Goal: Task Accomplishment & Management: Manage account settings

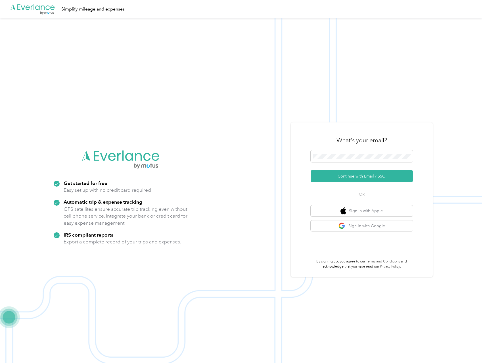
click at [350, 150] on span at bounding box center [362, 156] width 102 height 12
click at [356, 174] on button "Continue with Email / SSO" at bounding box center [362, 176] width 102 height 12
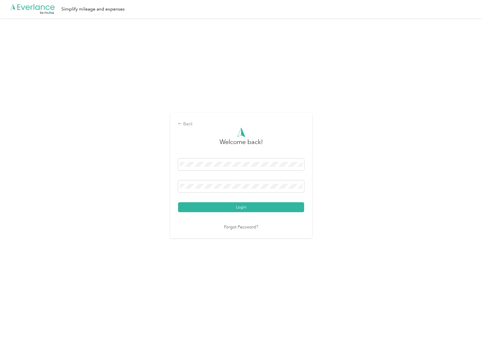
click at [249, 206] on button "Login" at bounding box center [241, 207] width 126 height 10
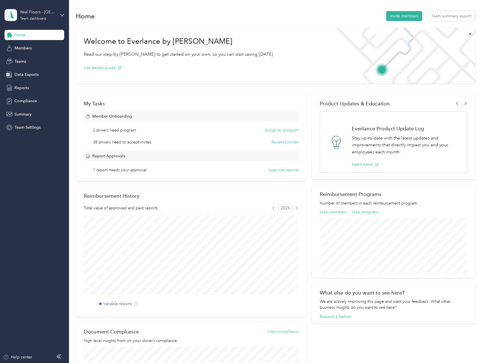
click at [278, 130] on button "Assign to program" at bounding box center [282, 130] width 34 height 6
click at [283, 142] on button "Re-send invites" at bounding box center [285, 142] width 27 height 6
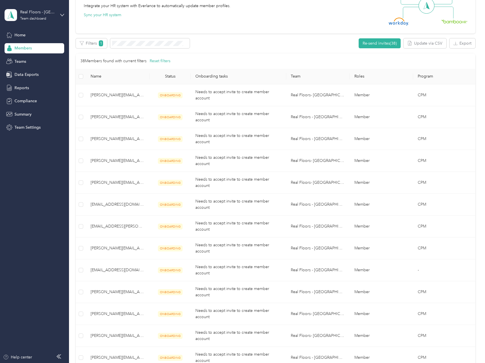
scroll to position [189, 0]
click at [296, 77] on th "Team" at bounding box center [318, 76] width 64 height 16
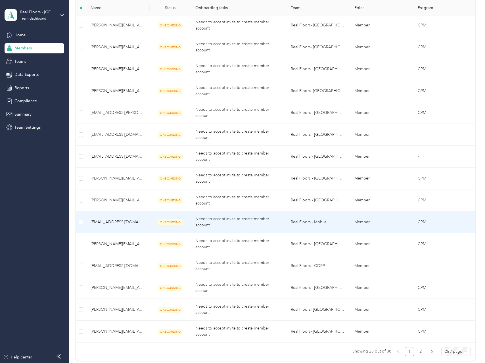
scroll to position [530, 0]
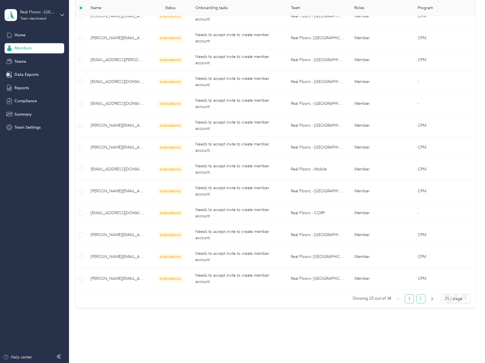
click at [419, 299] on link "2" at bounding box center [421, 299] width 9 height 9
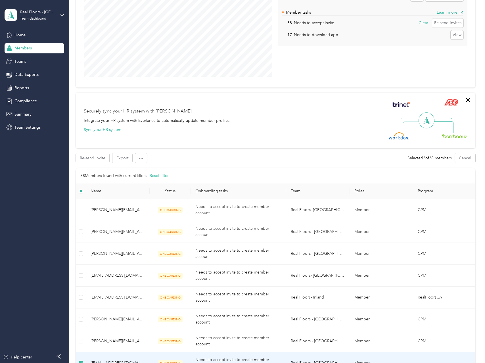
scroll to position [68, 0]
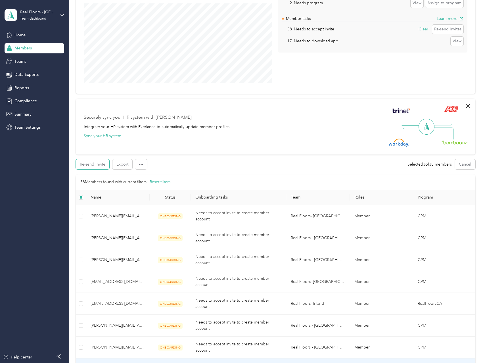
click at [94, 164] on button "Re-send invite" at bounding box center [93, 164] width 34 height 10
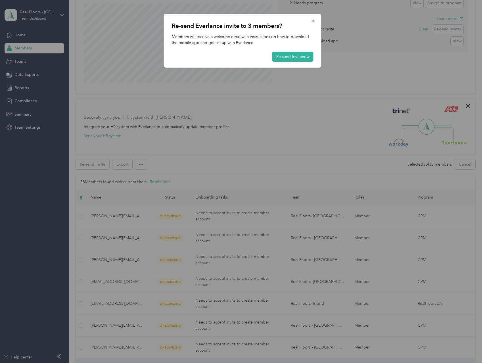
click at [289, 56] on button "Re-send invite now" at bounding box center [292, 57] width 41 height 10
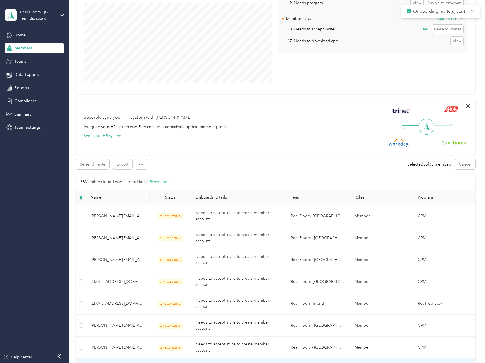
click at [468, 106] on icon "button" at bounding box center [468, 106] width 7 height 7
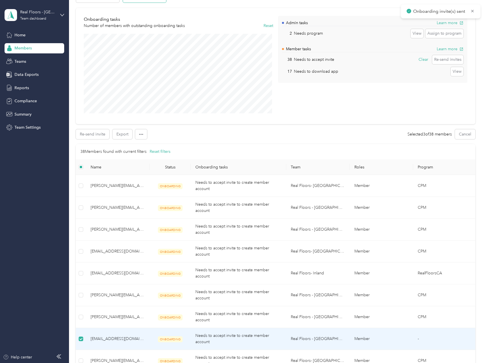
scroll to position [0, 0]
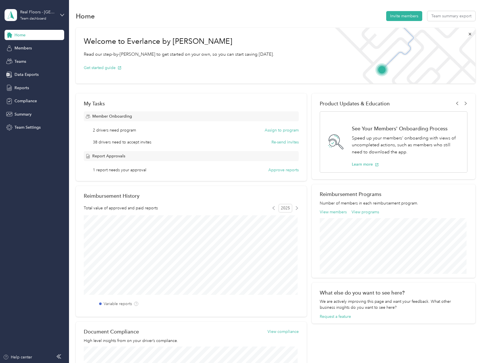
click at [277, 172] on button "Approve reports" at bounding box center [283, 170] width 30 height 6
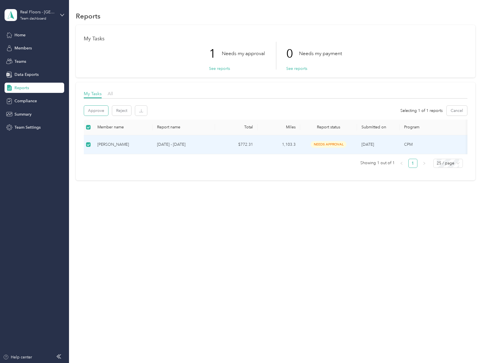
click at [98, 109] on button "Approve" at bounding box center [96, 111] width 24 height 10
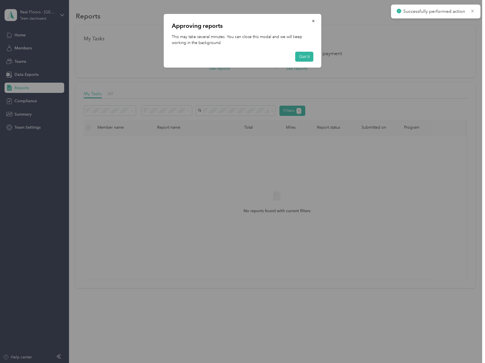
click at [303, 59] on button "Got it" at bounding box center [304, 57] width 18 height 10
